Goal: Task Accomplishment & Management: Use online tool/utility

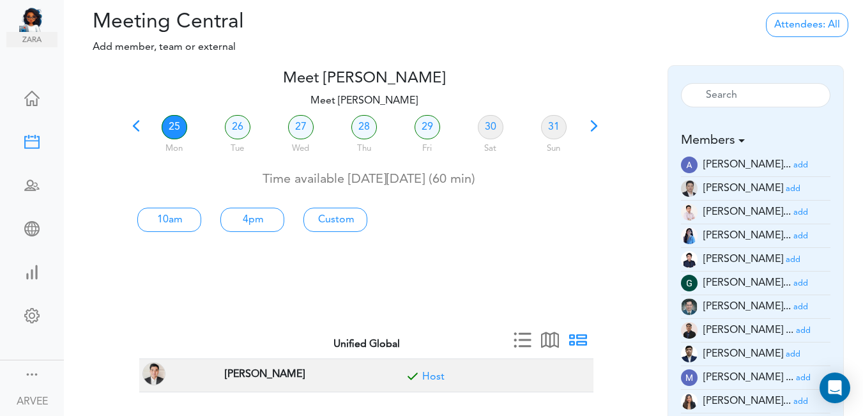
scroll to position [1, 0]
click at [142, 129] on span at bounding box center [136, 130] width 18 height 18
click at [139, 122] on span at bounding box center [136, 130] width 18 height 18
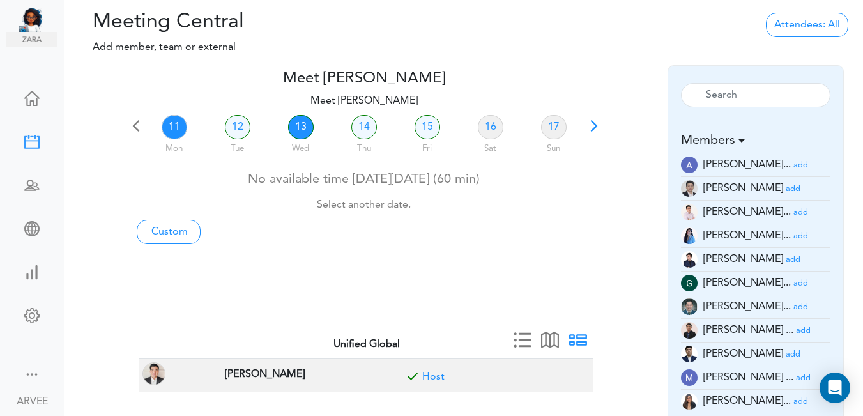
click at [306, 123] on link "13" at bounding box center [301, 127] width 26 height 24
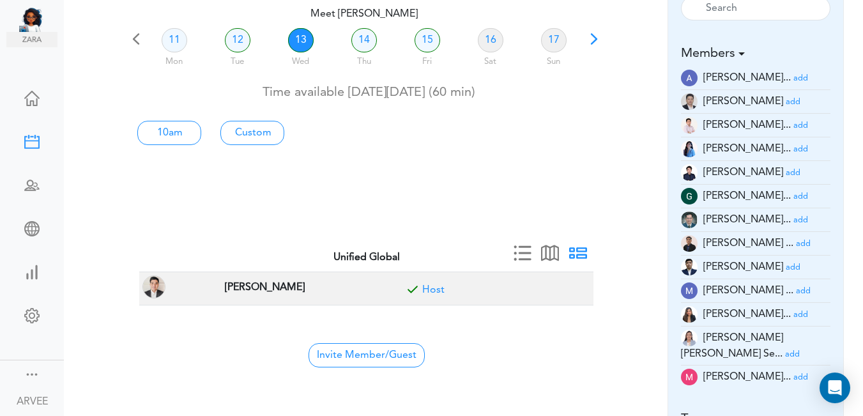
scroll to position [73, 0]
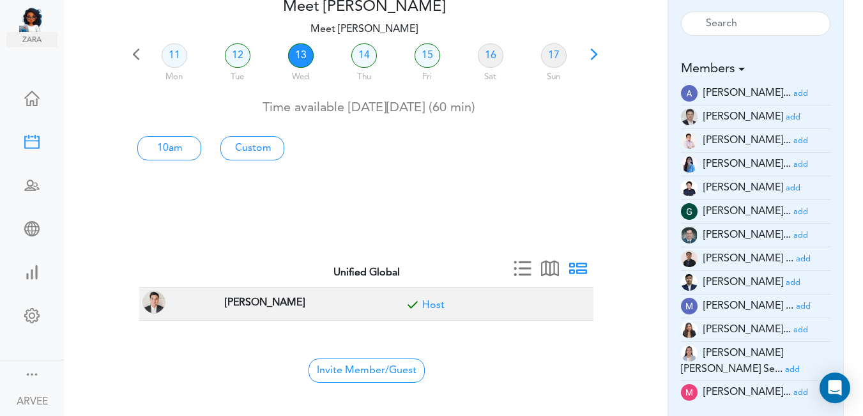
click at [793, 163] on small "add" at bounding box center [800, 164] width 15 height 8
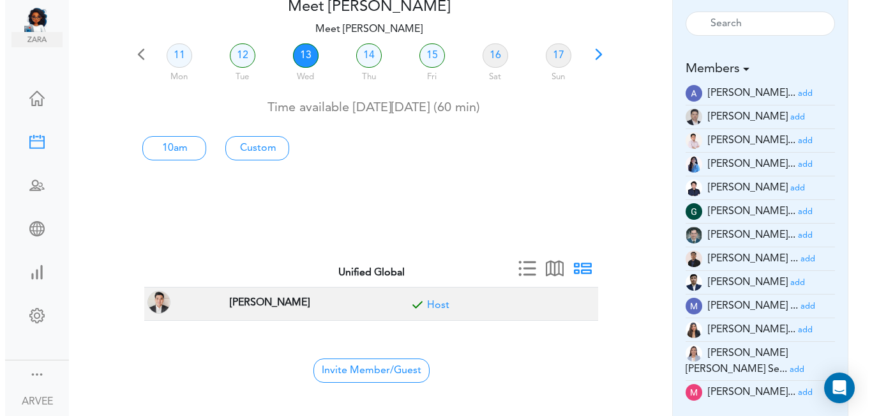
scroll to position [0, 0]
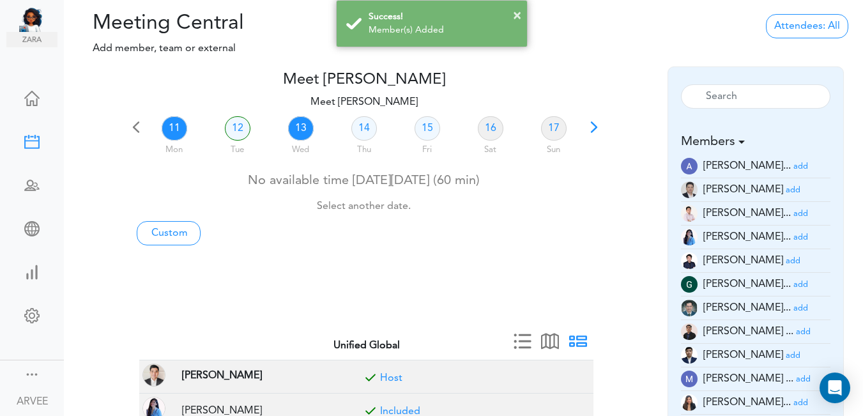
click at [301, 128] on link "13" at bounding box center [301, 128] width 26 height 24
click at [178, 234] on link "Custom" at bounding box center [169, 233] width 64 height 24
type input "Meet [PERSON_NAME]"
type input "[URL][DOMAIN_NAME][SECURITY_DATA]"
type input "[DATE]T18:00"
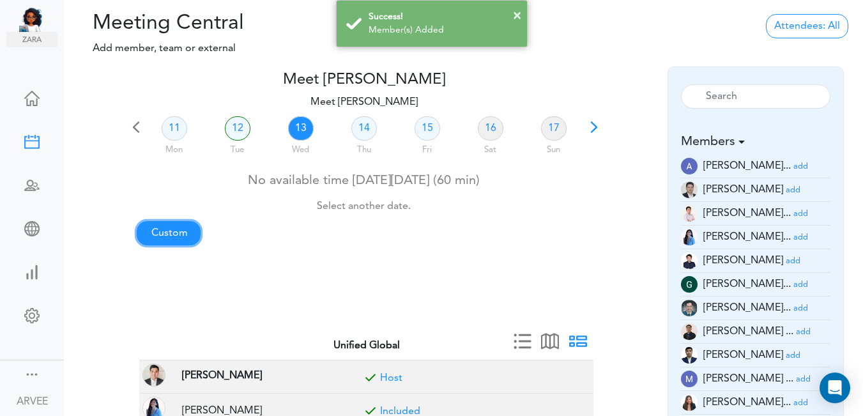
type input "[DATE]T18:30"
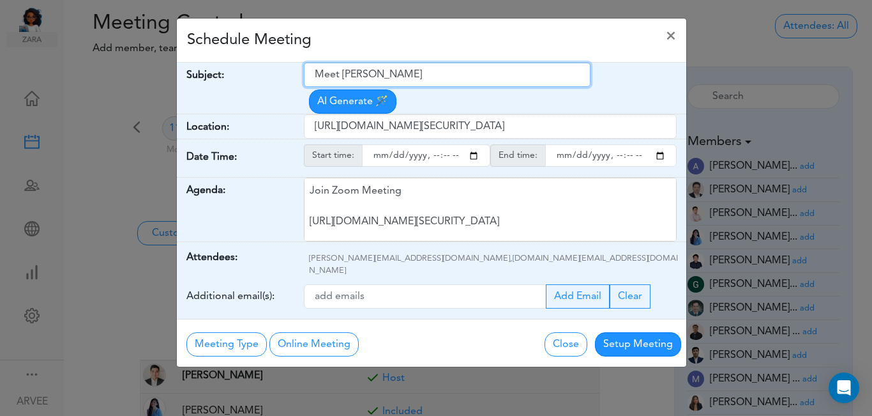
drag, startPoint x: 316, startPoint y: 73, endPoint x: 466, endPoint y: 82, distance: 149.7
click at [466, 82] on input "Meet [PERSON_NAME]" at bounding box center [447, 75] width 287 height 24
paste input "[Client Call] [PERSON_NAME] and [PERSON_NAME] - Like-Kind Exchange"
type input "[Client Call] [PERSON_NAME] and [PERSON_NAME] - Like-Kind Exchange"
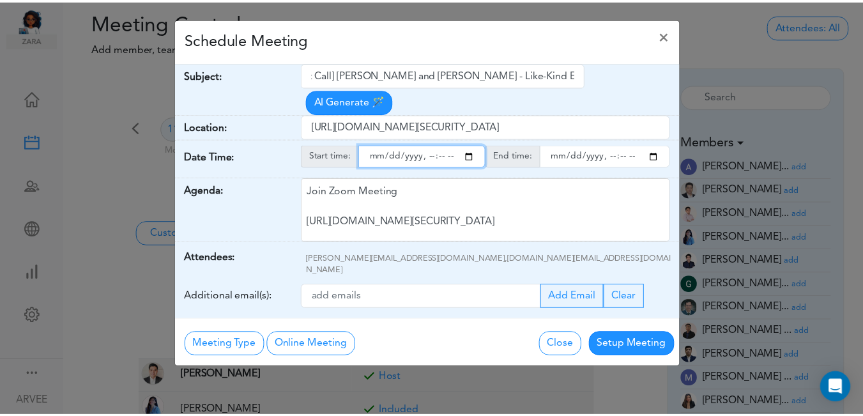
scroll to position [0, 0]
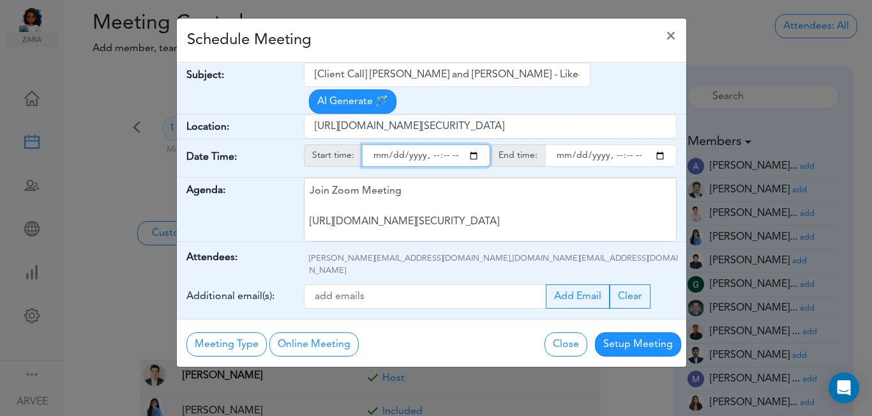
click at [474, 144] on input "starttime" at bounding box center [426, 155] width 128 height 22
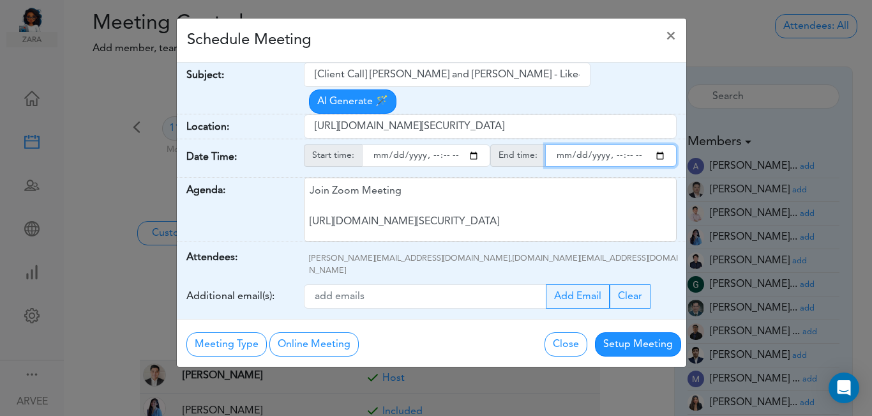
type input "[DATE]T18:00"
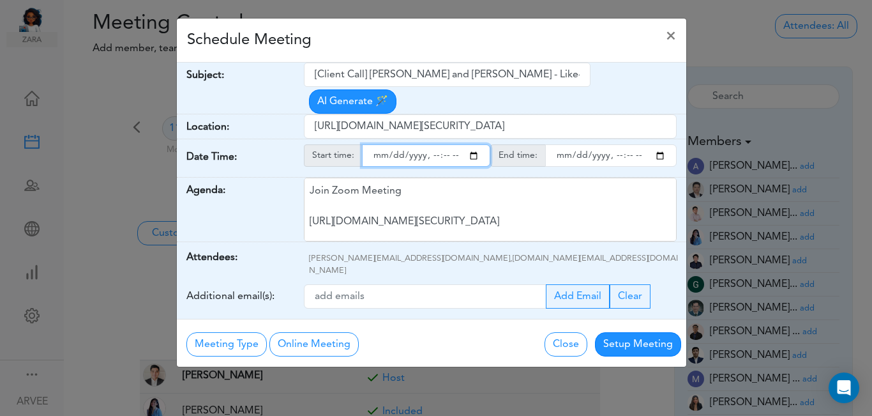
click at [659, 144] on input "endtime" at bounding box center [611, 155] width 132 height 22
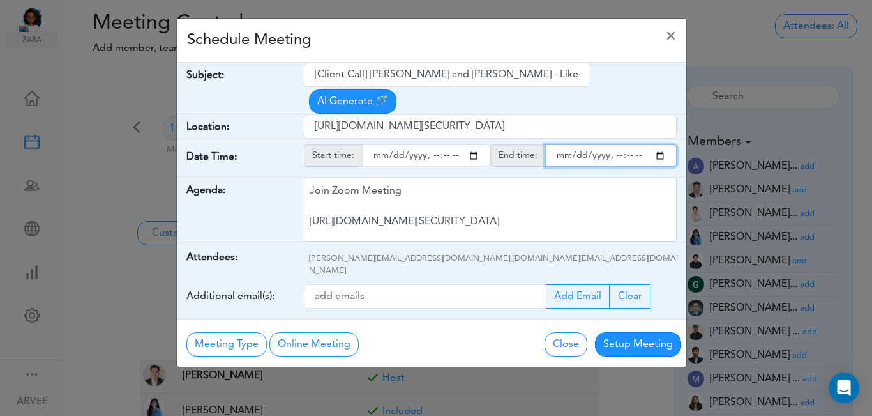
click at [627, 144] on input "endtime" at bounding box center [611, 155] width 132 height 22
type input "[DATE]T19:00"
click at [431, 31] on div "Schedule Meeting ×" at bounding box center [432, 41] width 510 height 44
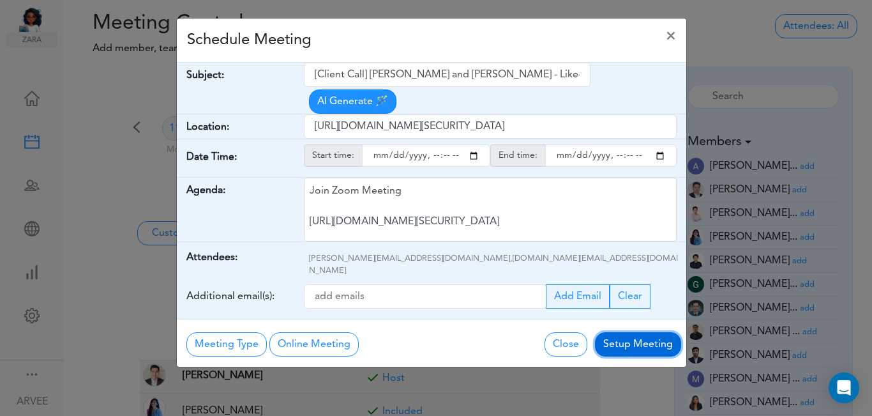
click at [651, 332] on button "Setup Meeting" at bounding box center [638, 344] width 86 height 24
